Goal: Register for event/course

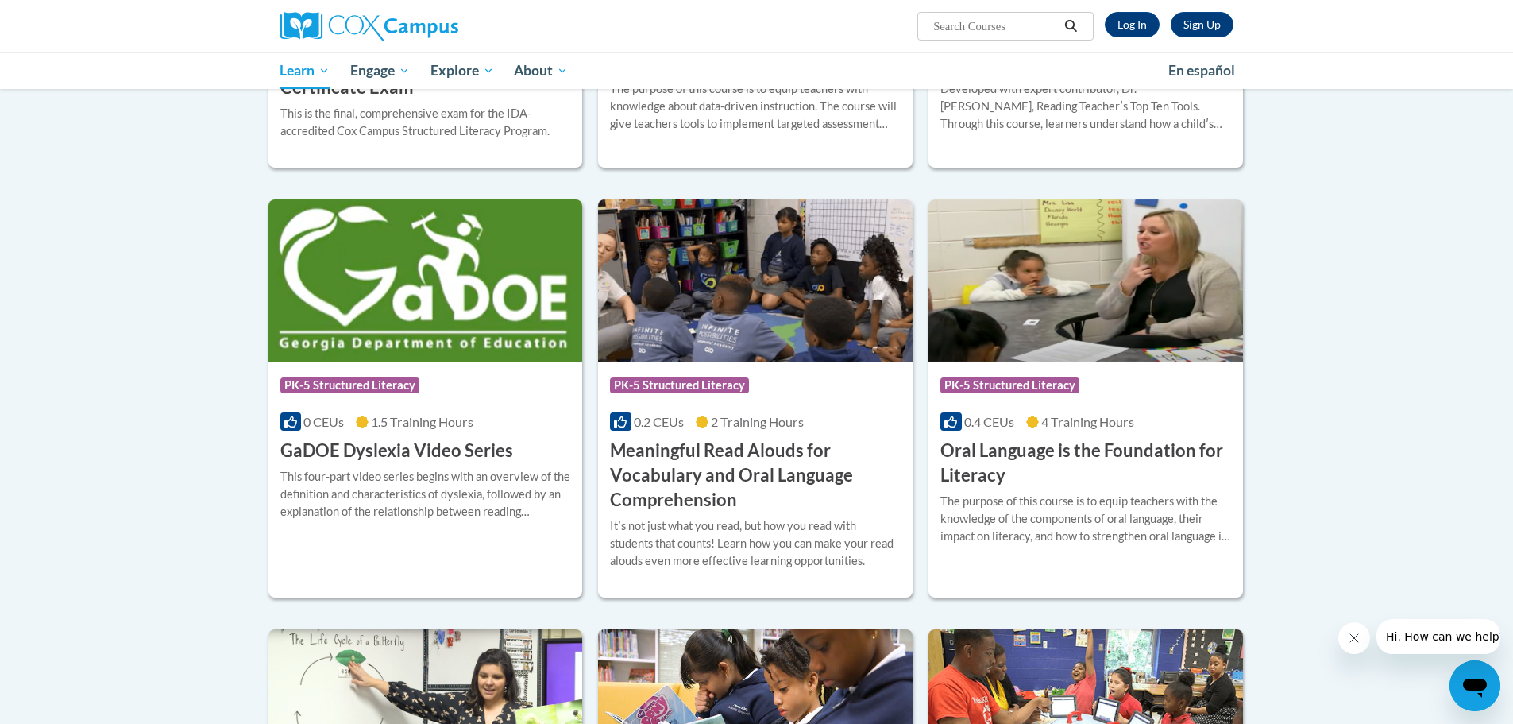
scroll to position [874, 0]
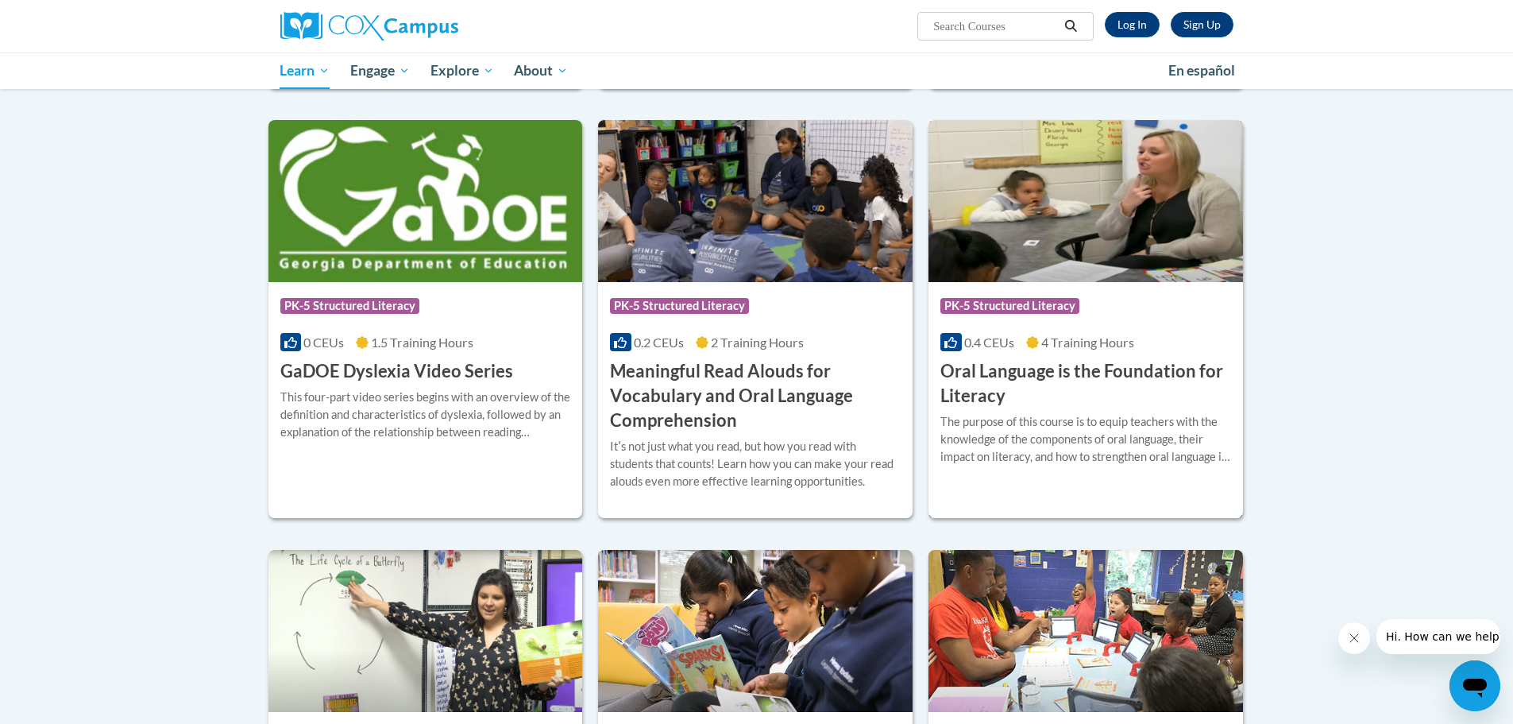
click at [1046, 407] on h3 "Oral Language is the Foundation for Literacy" at bounding box center [1086, 383] width 291 height 49
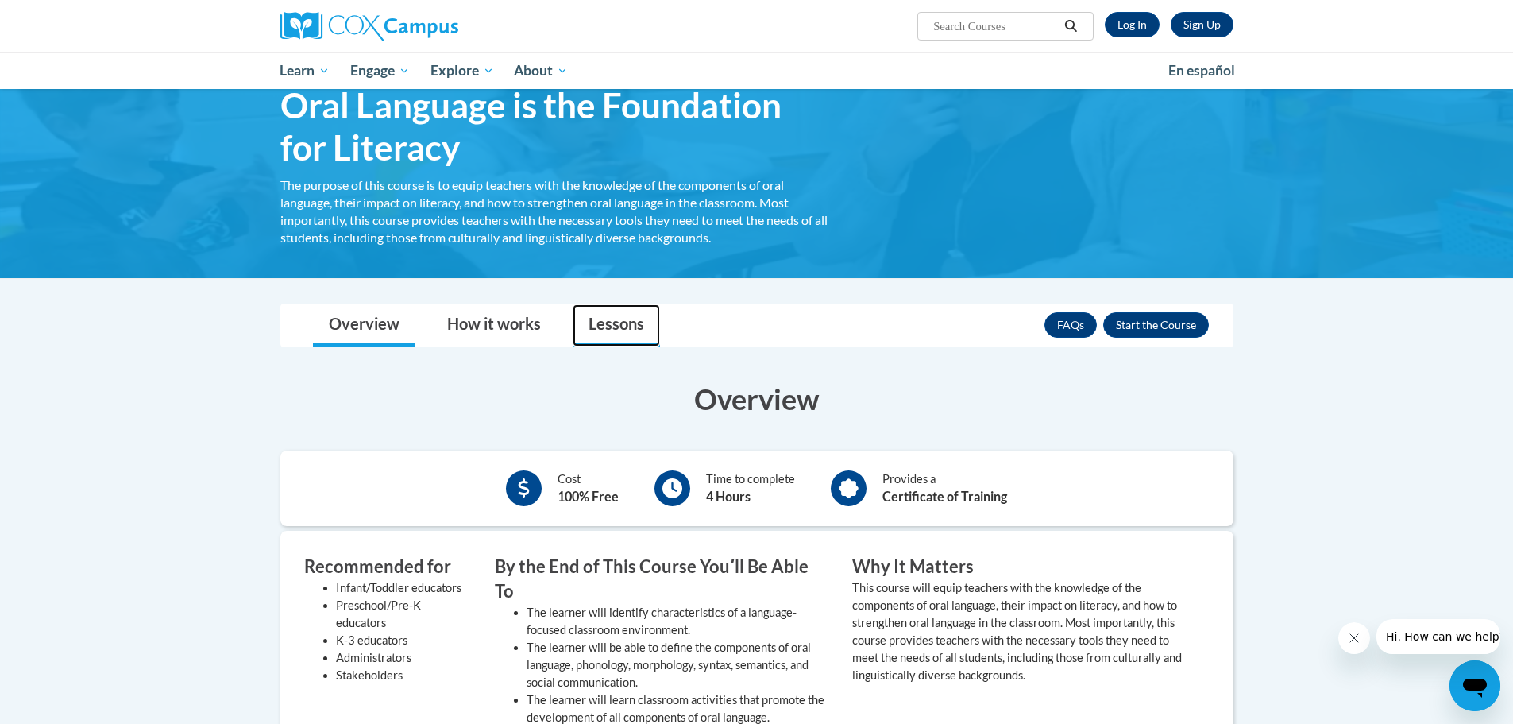
click at [653, 334] on link "Lessons" at bounding box center [616, 325] width 87 height 42
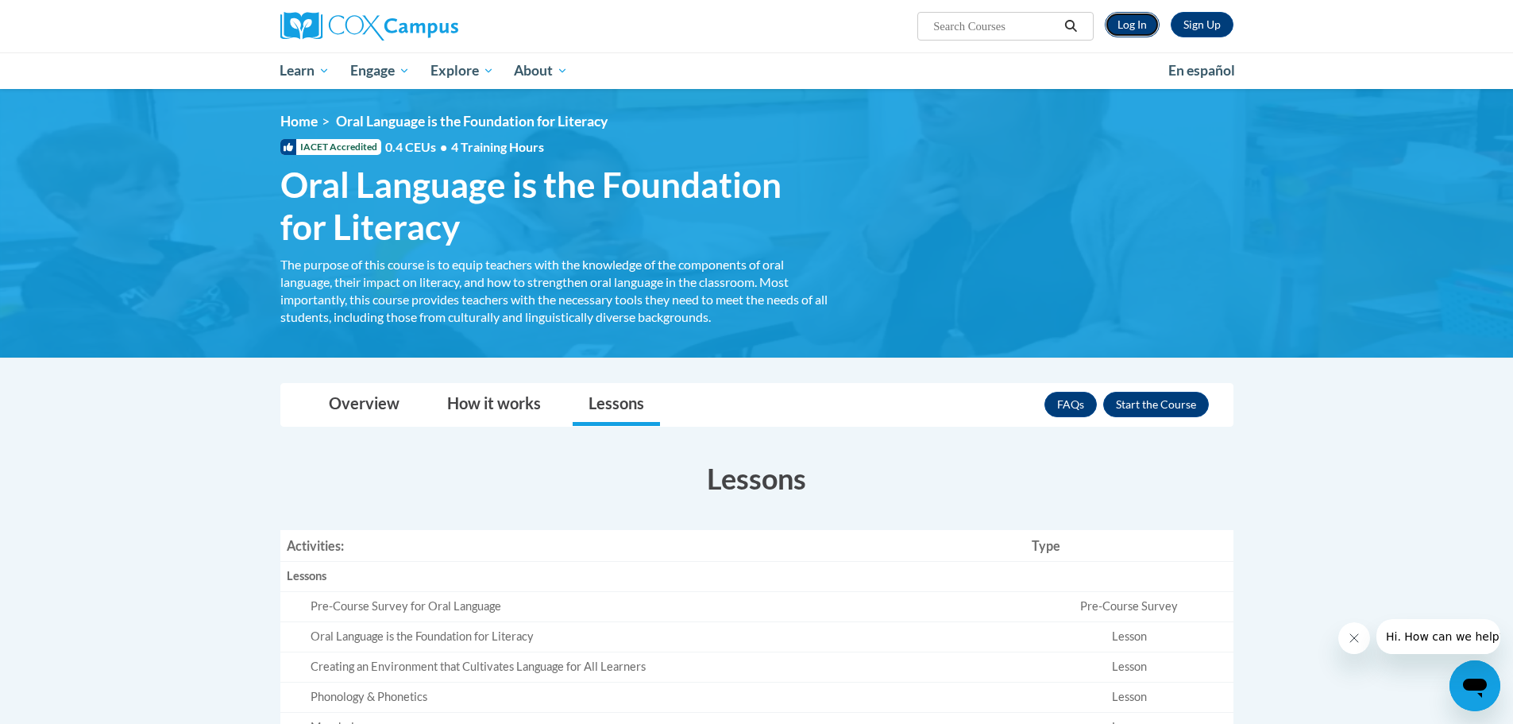
click at [1131, 19] on link "Log In" at bounding box center [1132, 24] width 55 height 25
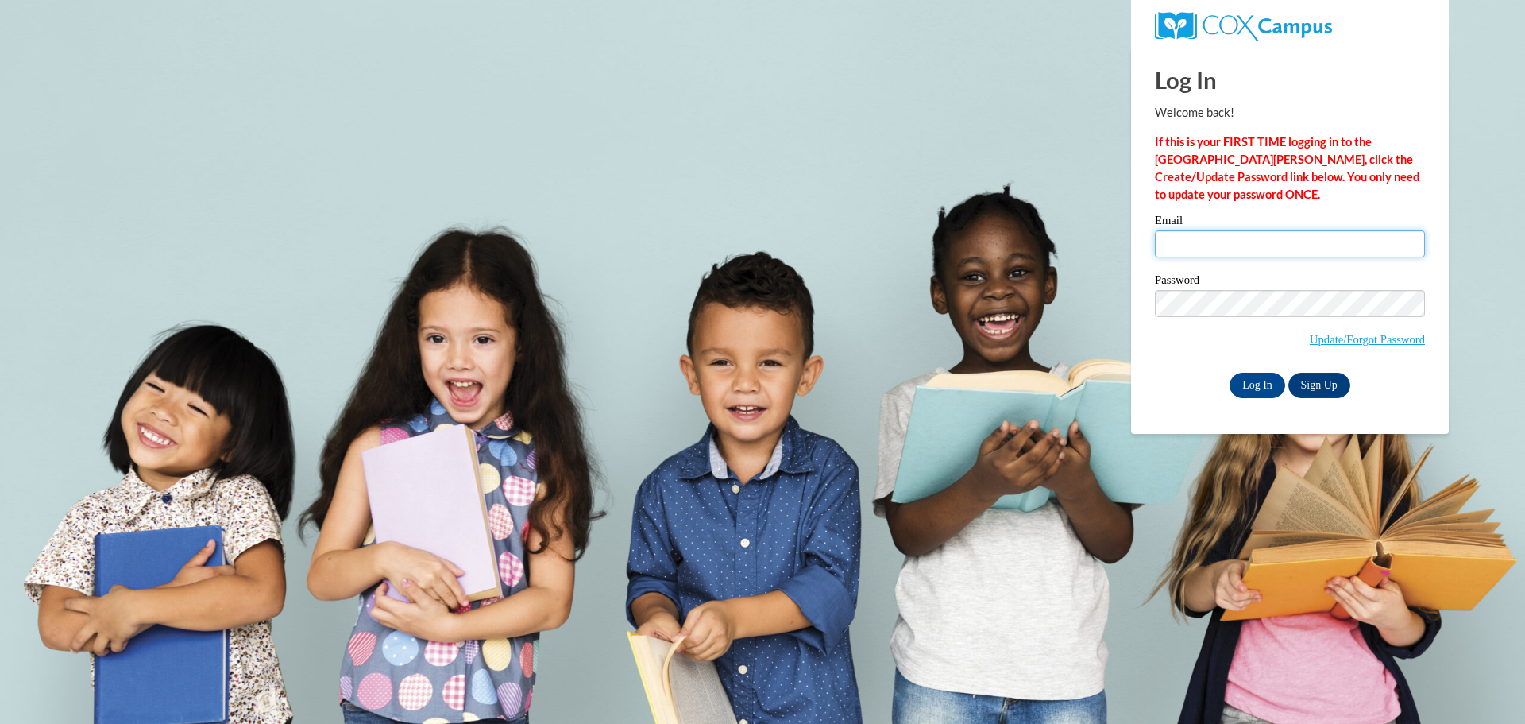
click at [1281, 245] on input "Email" at bounding box center [1290, 243] width 270 height 27
type input "hougemm@milwaukee.k12.wi.us"
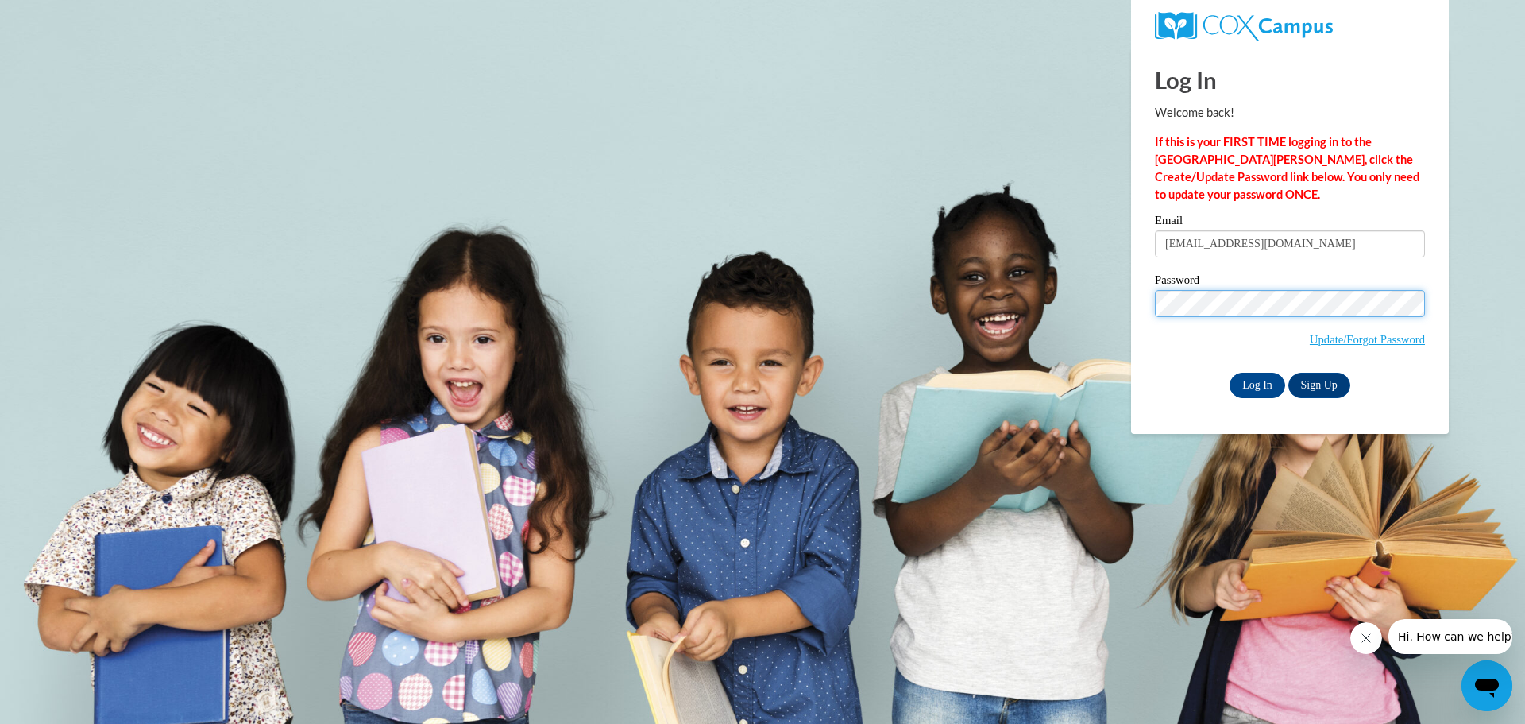
click at [1230, 373] on input "Log In" at bounding box center [1258, 385] width 56 height 25
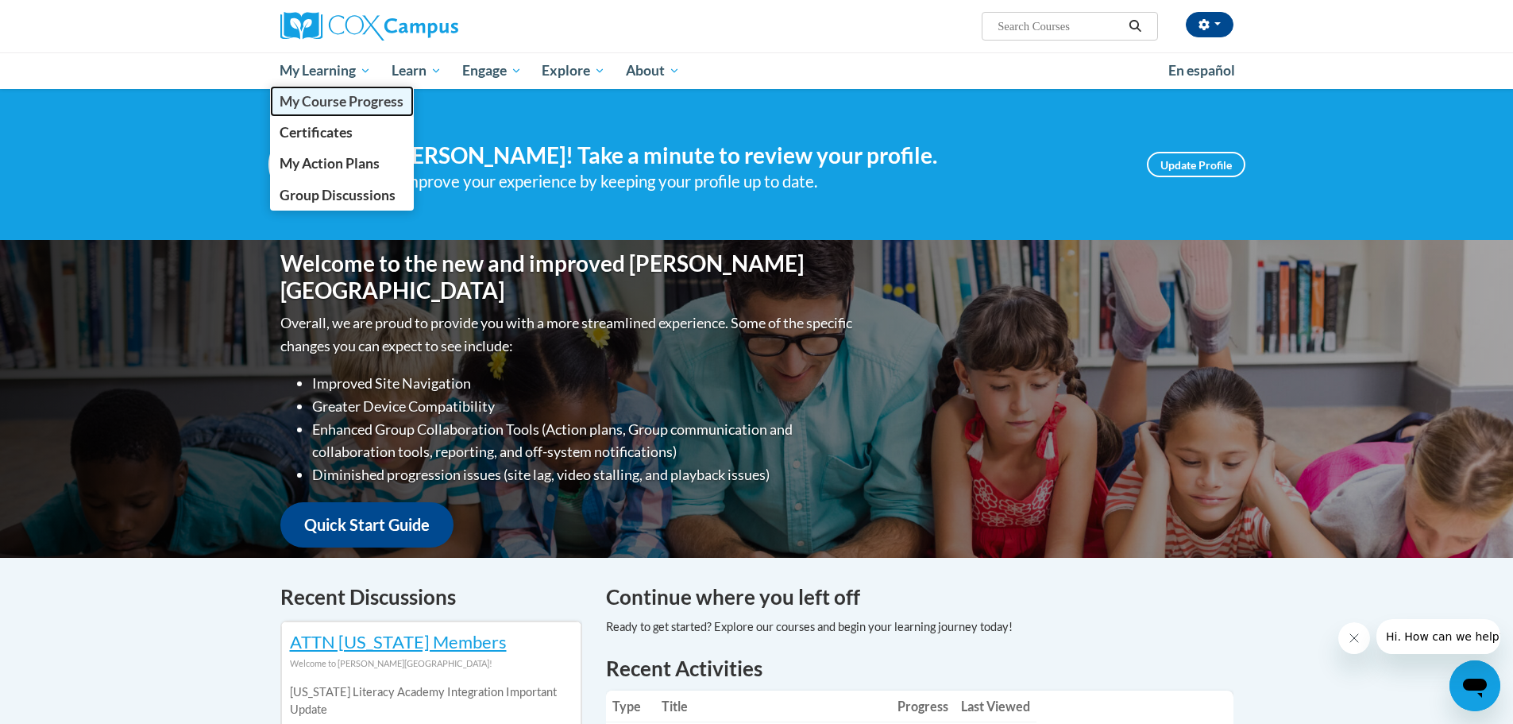
click at [319, 99] on span "My Course Progress" at bounding box center [342, 101] width 124 height 17
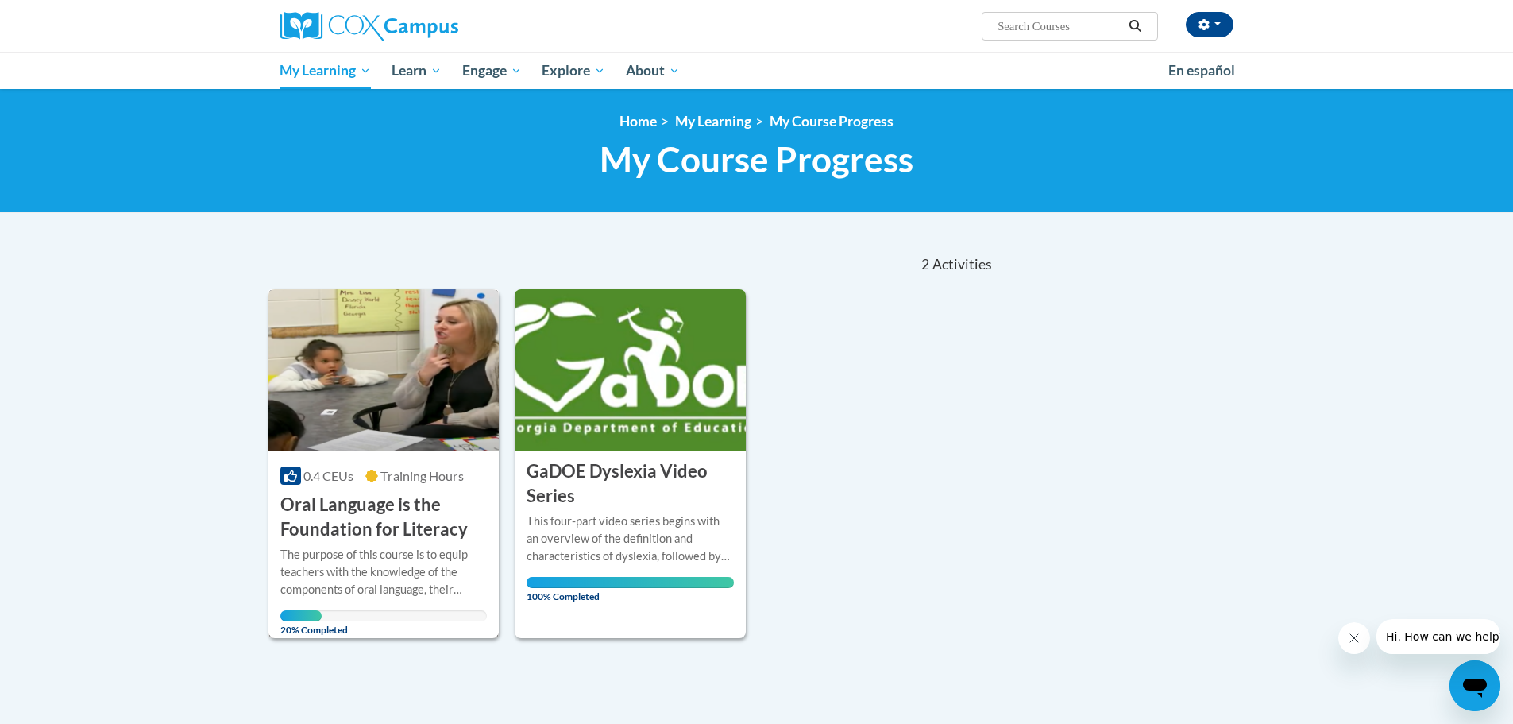
click at [408, 562] on div "The purpose of this course is to equip teachers with the knowledge of the compo…" at bounding box center [383, 572] width 207 height 52
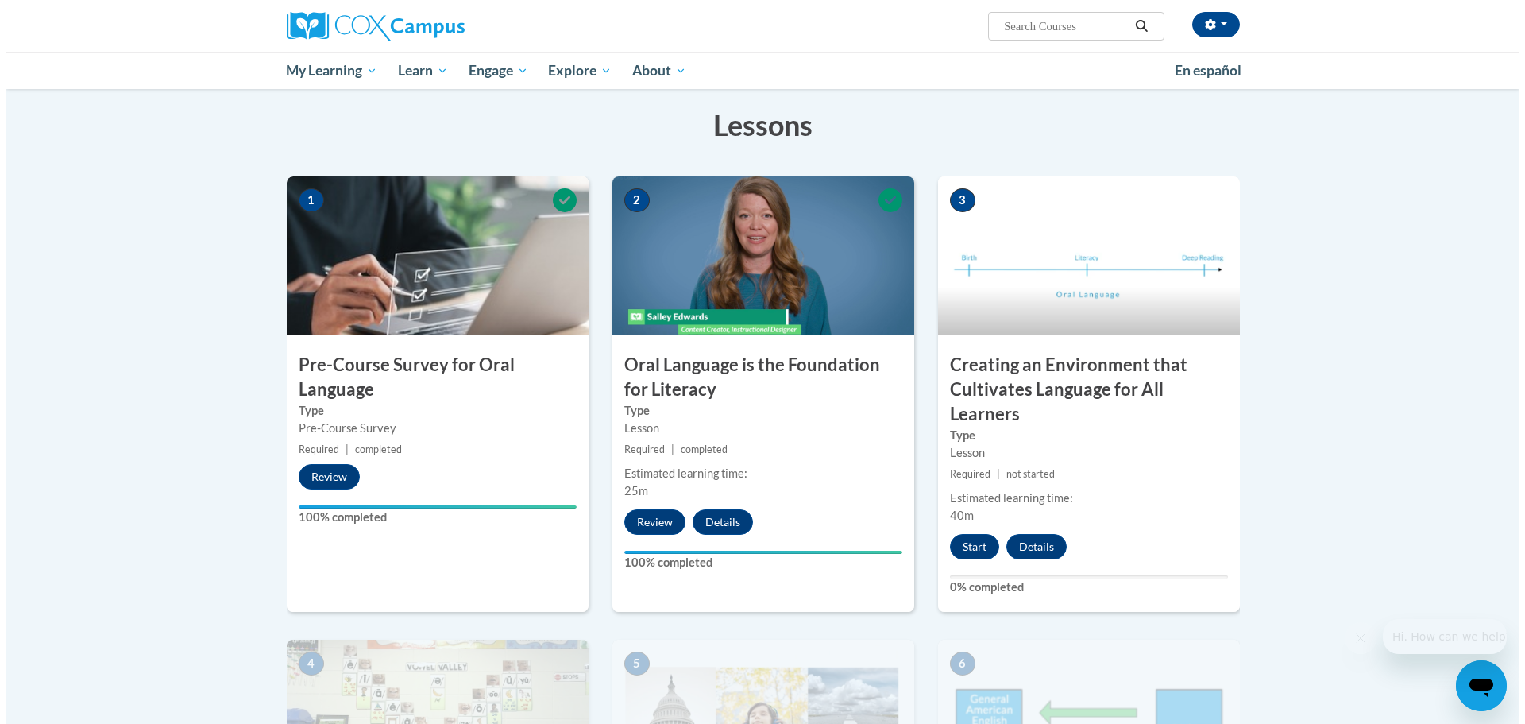
scroll to position [397, 0]
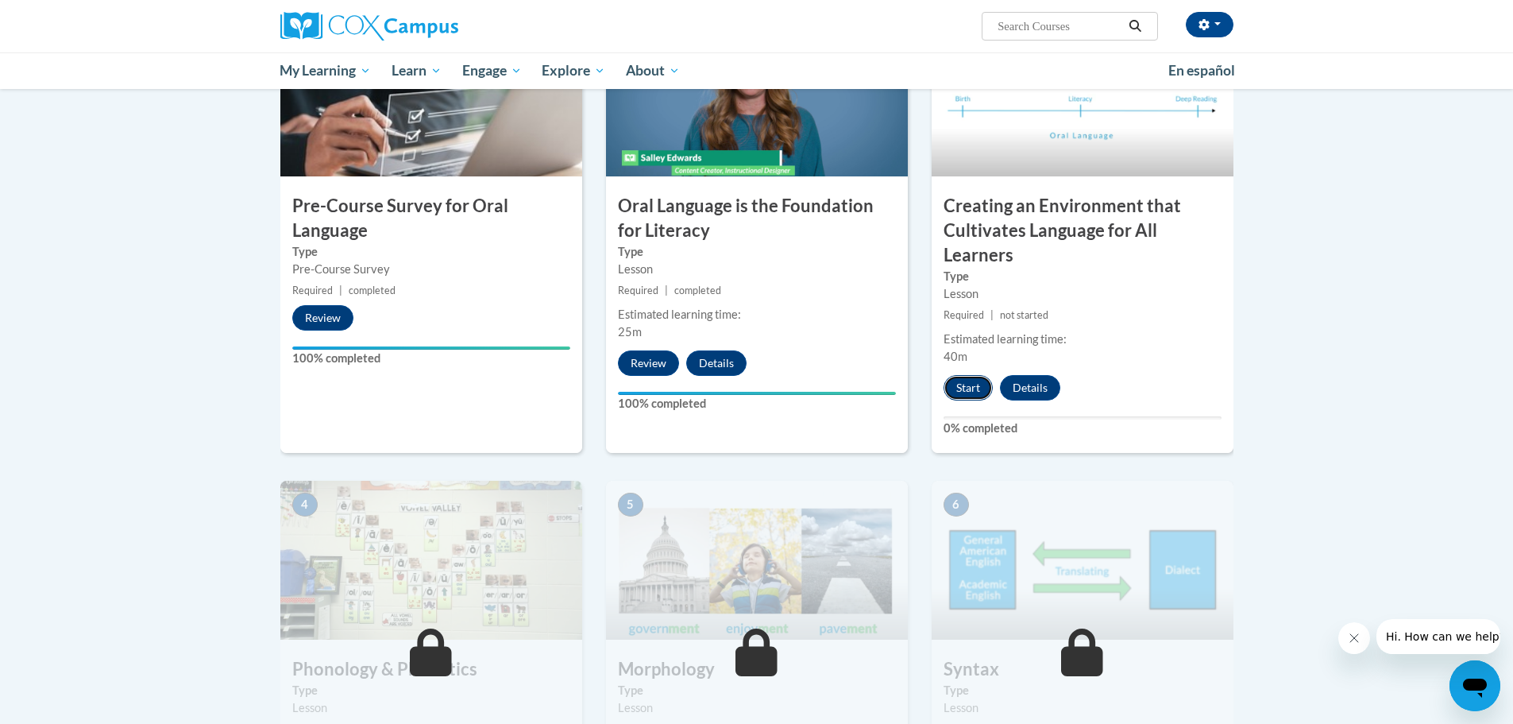
click at [965, 386] on button "Start" at bounding box center [968, 387] width 49 height 25
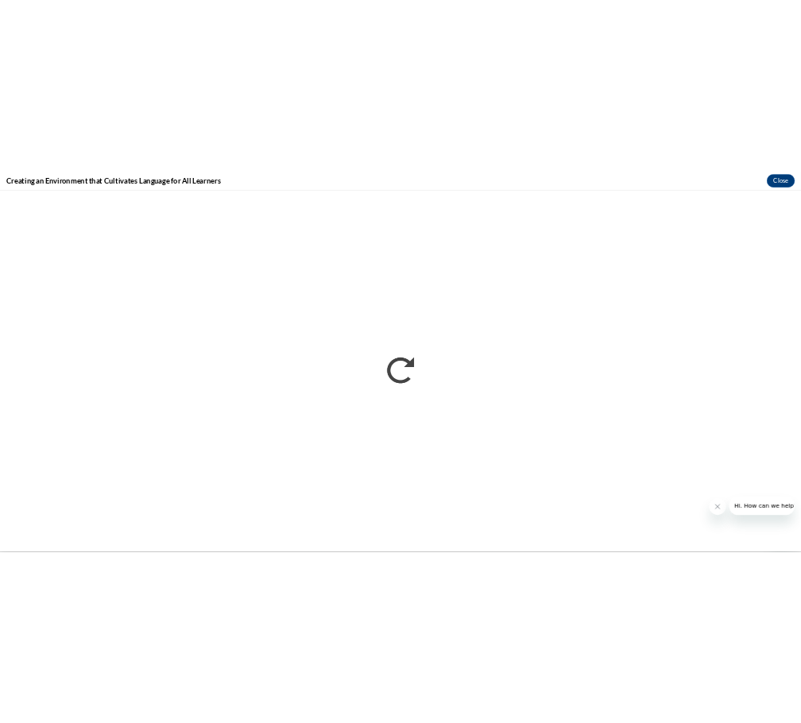
scroll to position [0, 0]
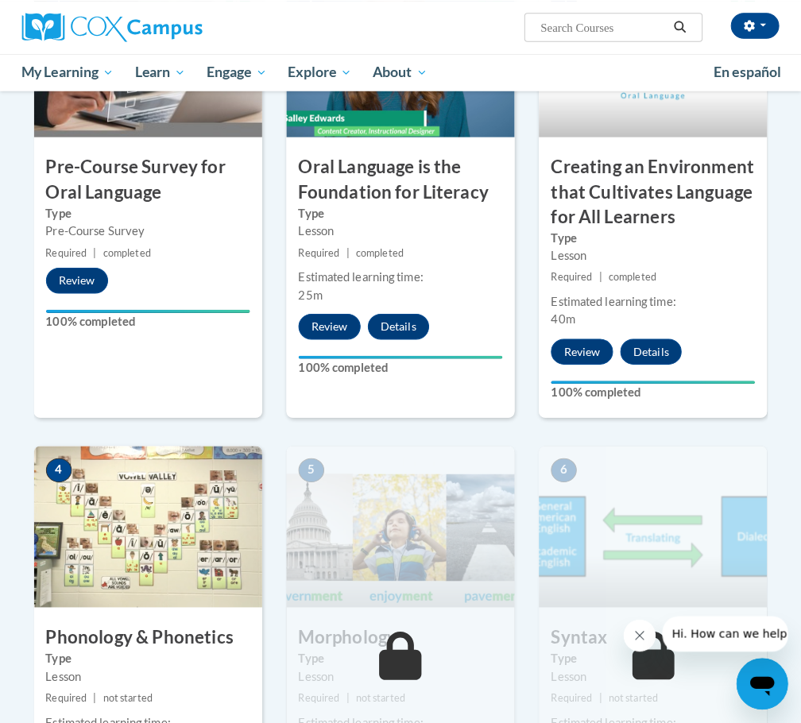
scroll to position [715, 0]
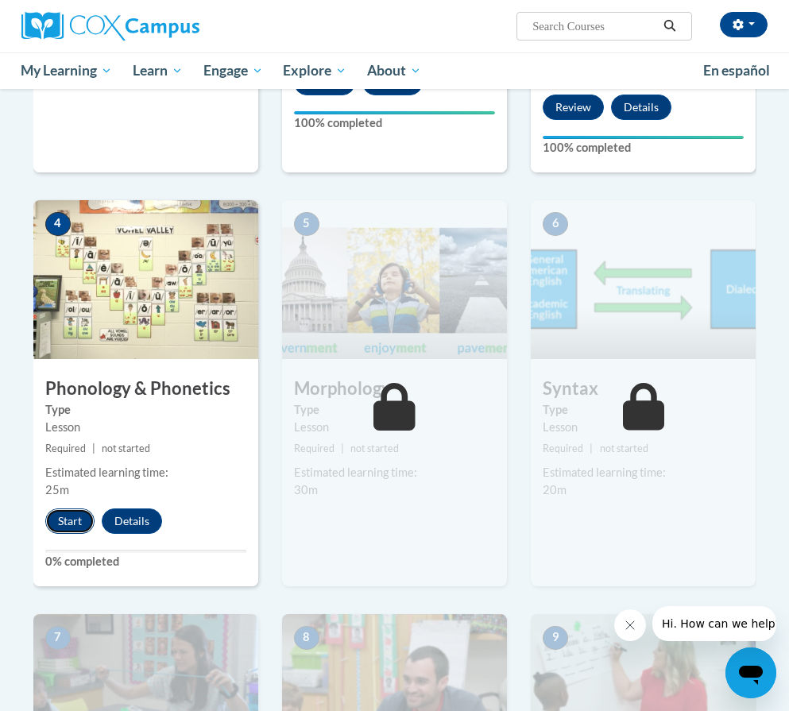
click at [83, 532] on button "Start" at bounding box center [69, 520] width 49 height 25
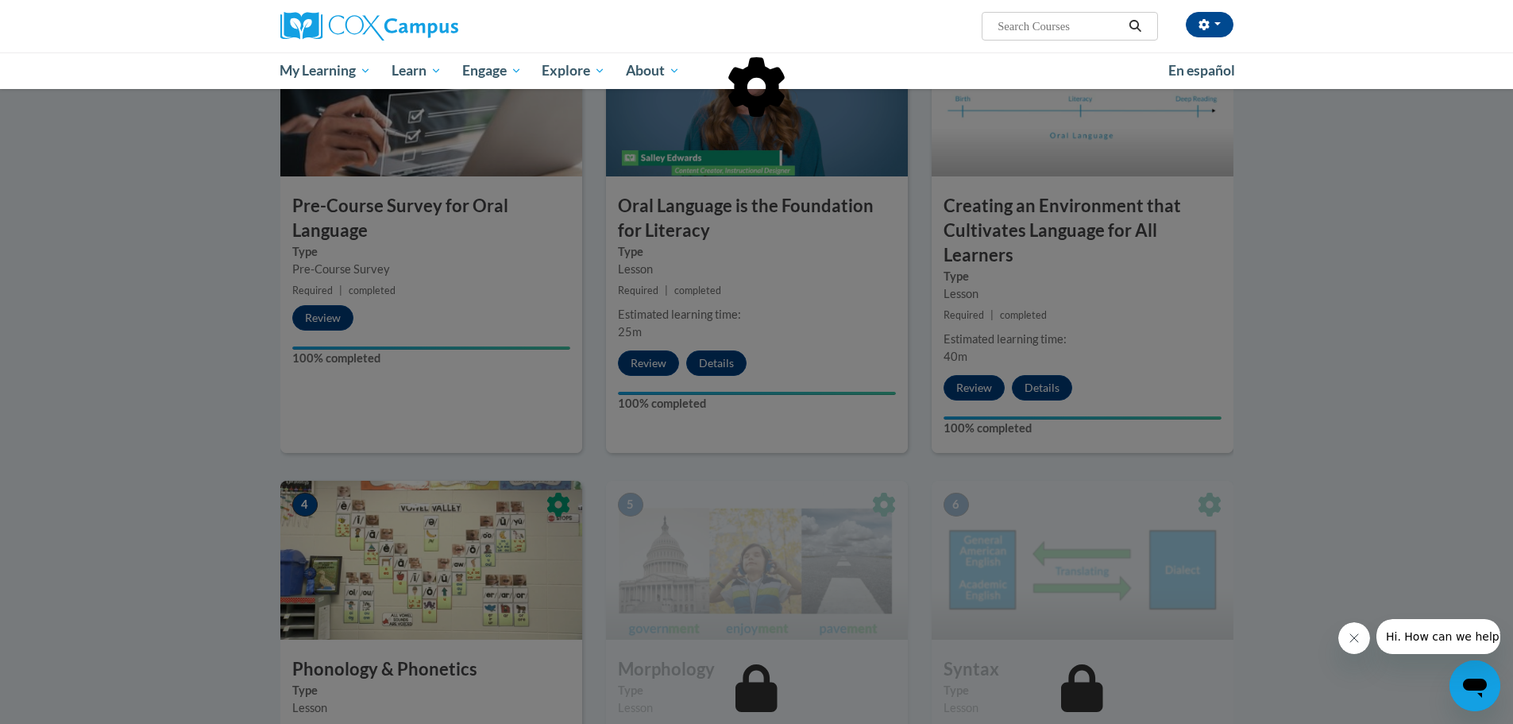
scroll to position [477, 0]
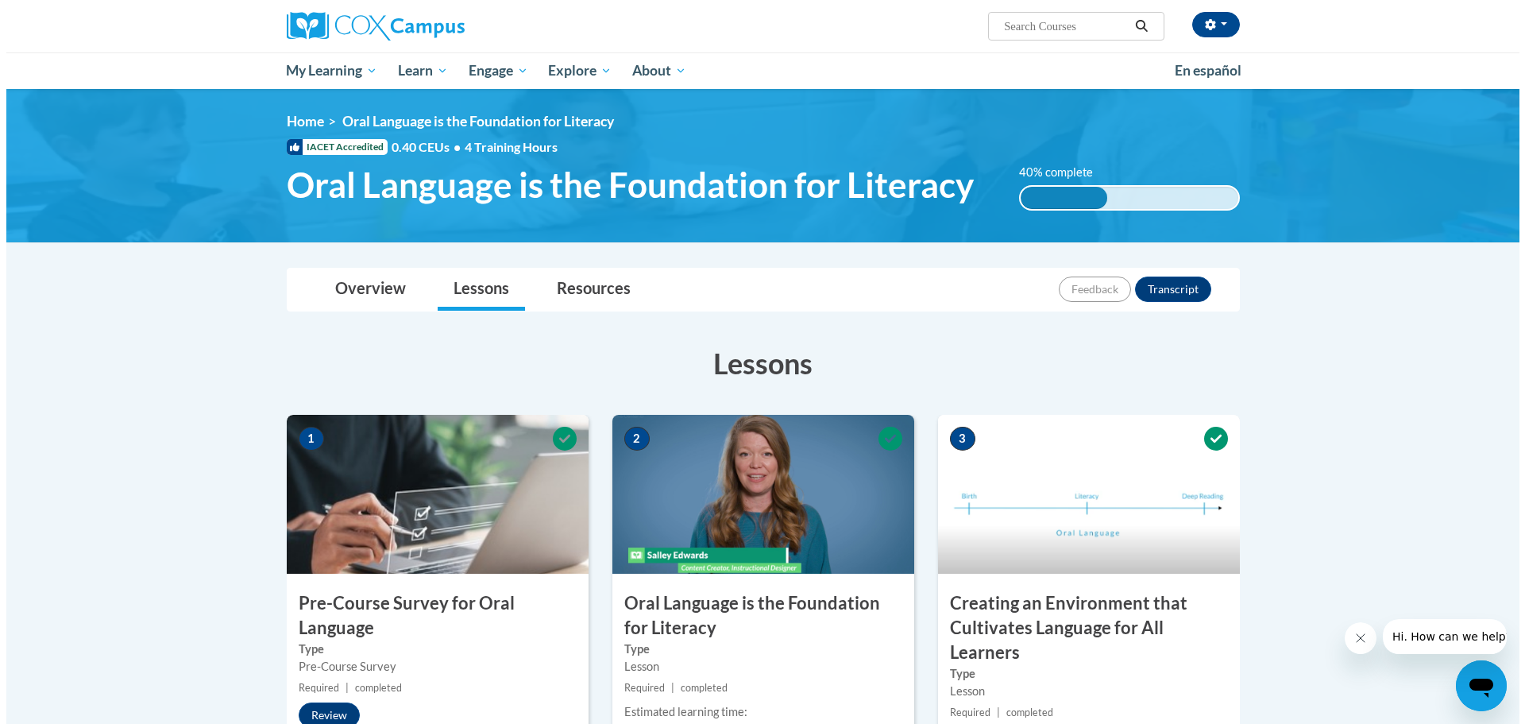
scroll to position [556, 0]
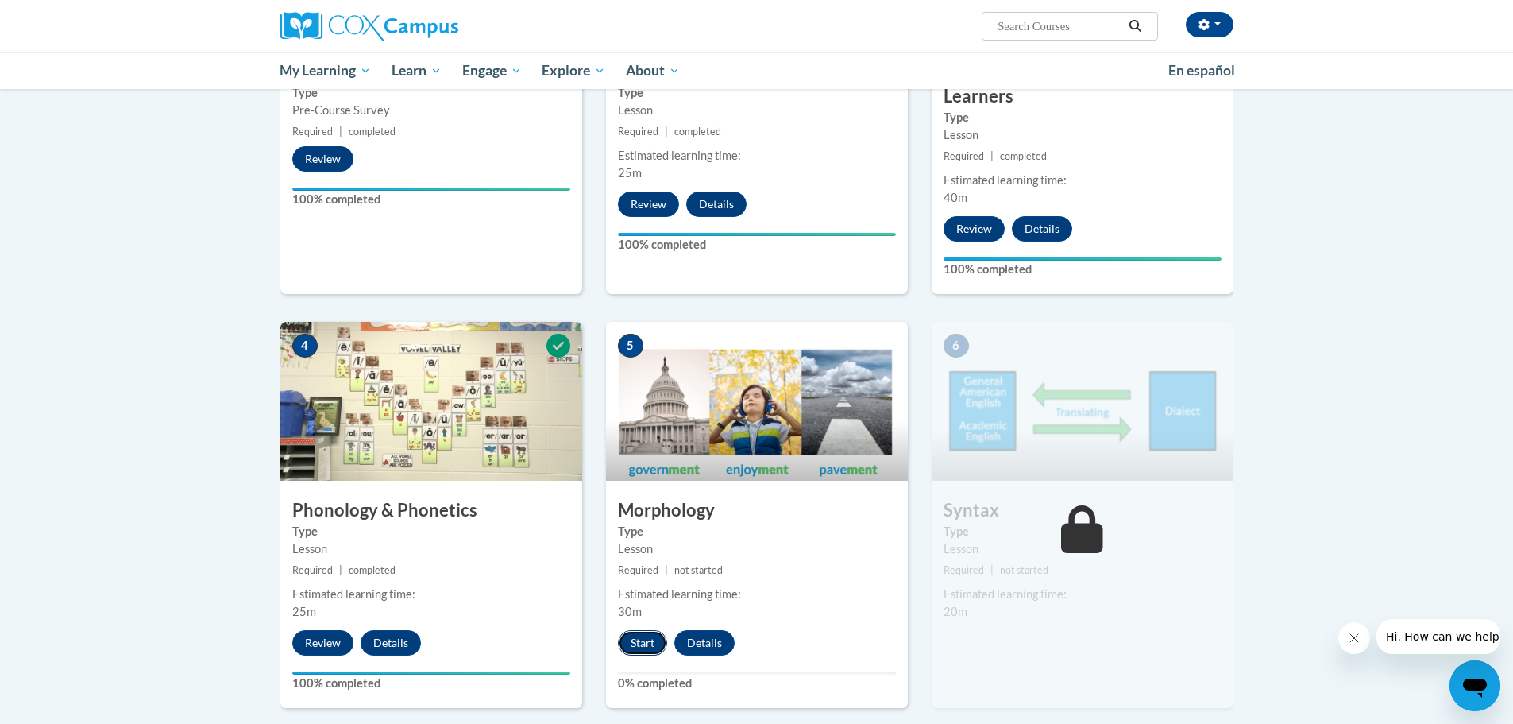
click at [638, 640] on button "Start" at bounding box center [642, 642] width 49 height 25
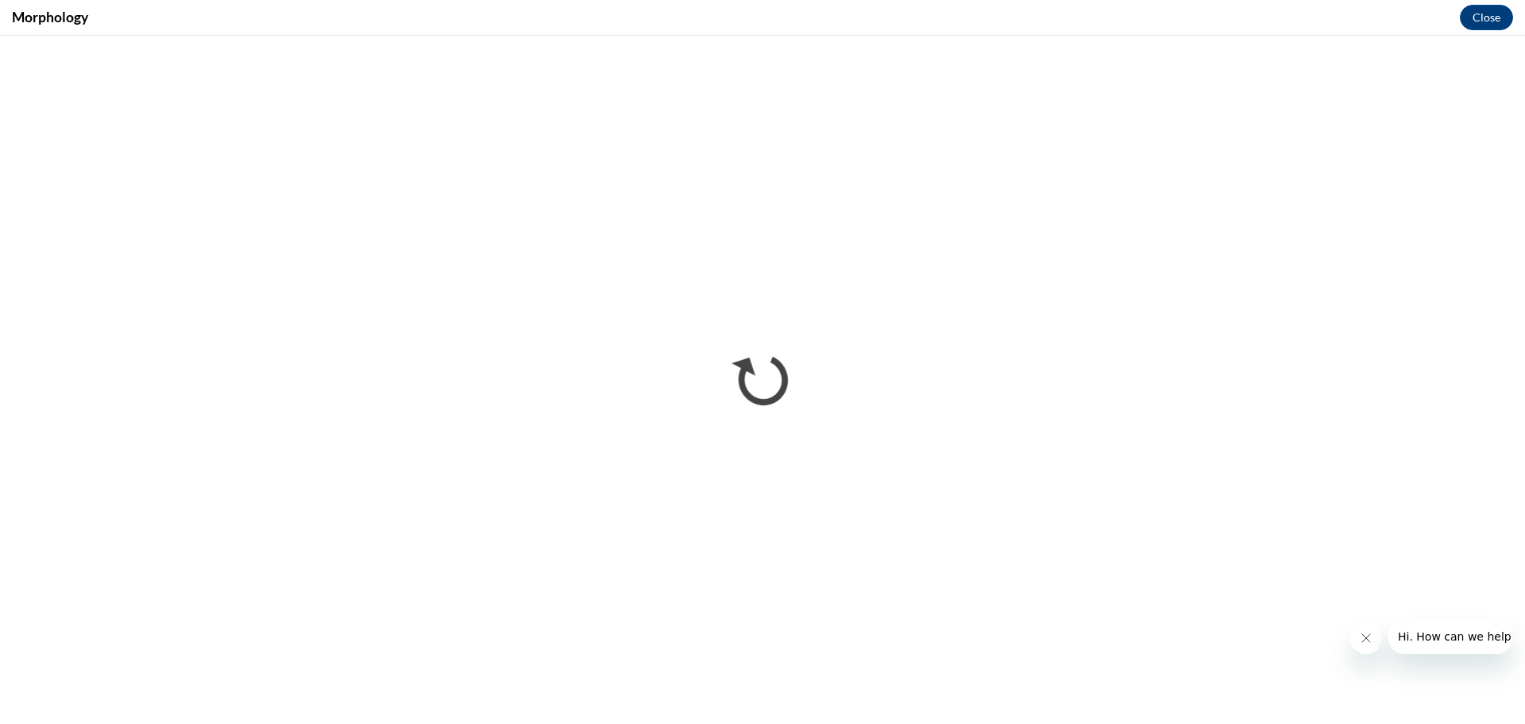
scroll to position [0, 0]
